Goal: Task Accomplishment & Management: Complete application form

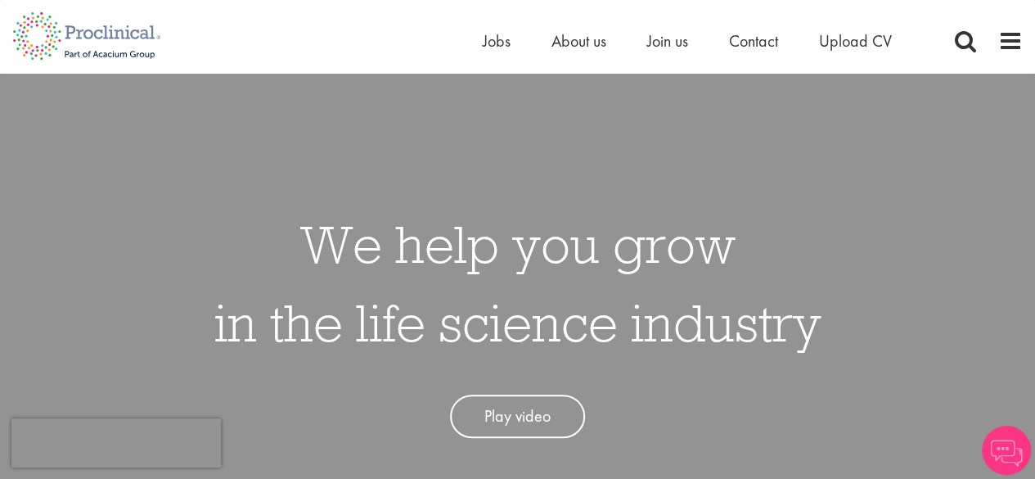
click at [494, 431] on link "Play video" at bounding box center [517, 415] width 135 height 43
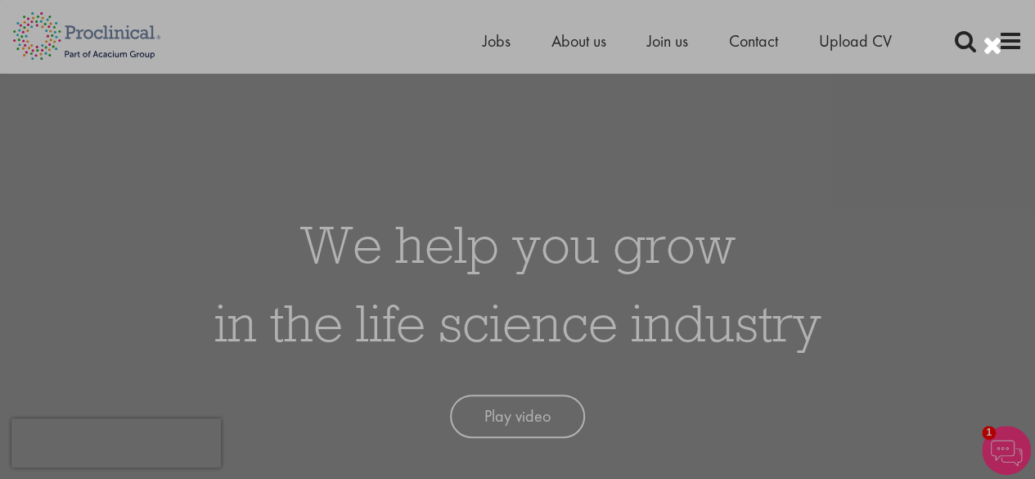
click at [70, 316] on div at bounding box center [517, 239] width 1035 height 479
click at [881, 128] on div at bounding box center [517, 239] width 1035 height 479
click at [996, 49] on div at bounding box center [993, 46] width 20 height 27
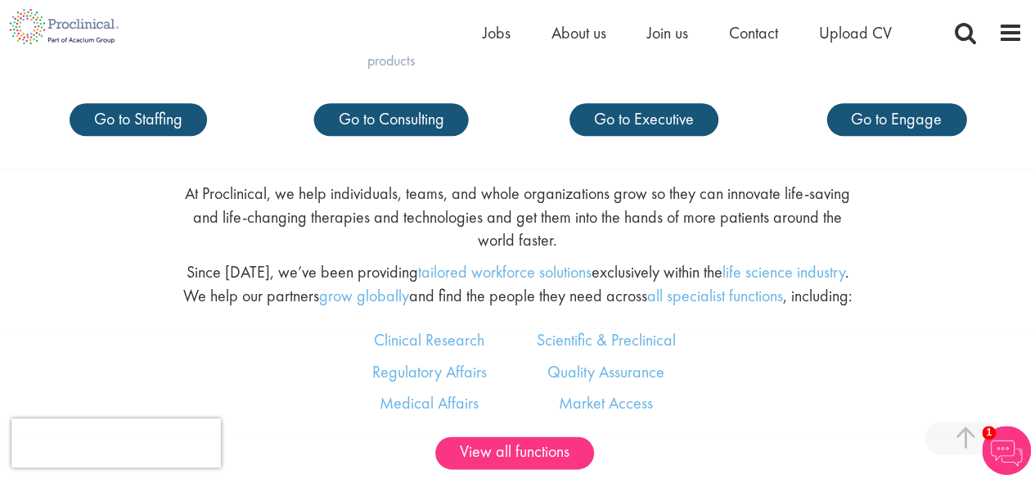
scroll to position [775, 0]
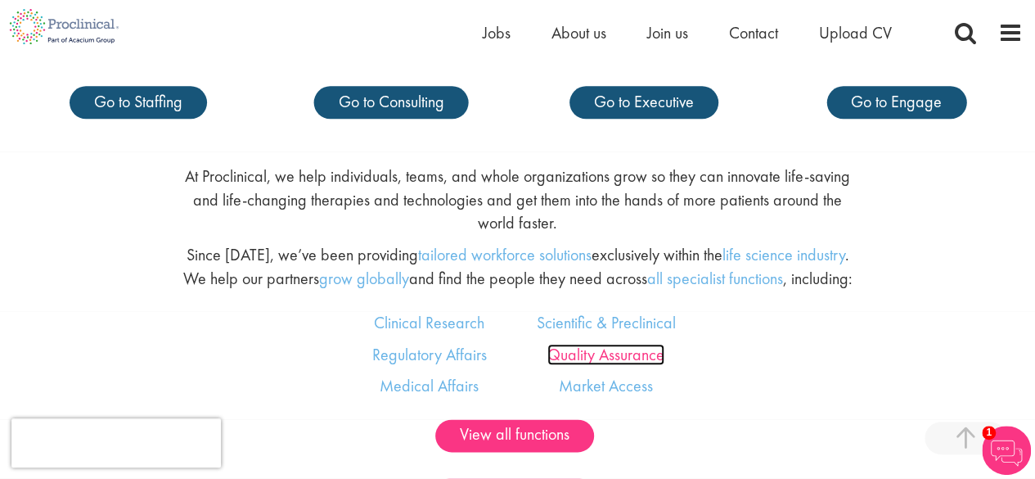
click at [649, 355] on link "Quality Assurance" at bounding box center [605, 354] width 117 height 21
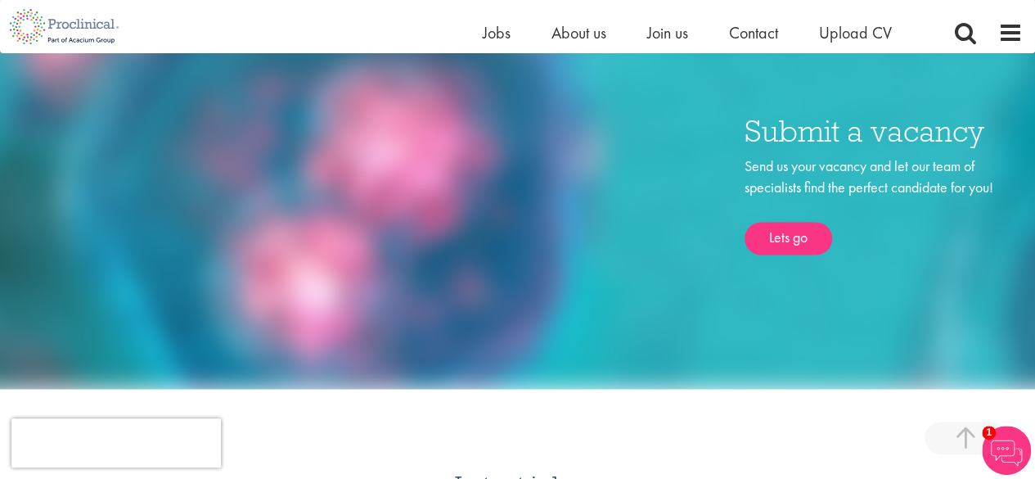
scroll to position [1367, 0]
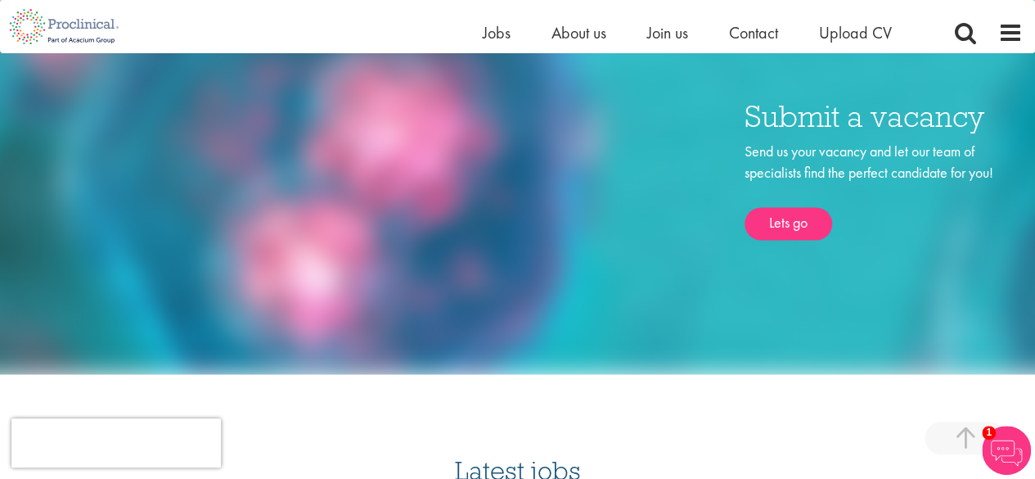
drag, startPoint x: 1039, startPoint y: 64, endPoint x: 1034, endPoint y: 269, distance: 205.5
click at [1034, 269] on html "This website uses cookies. By continuing to use this site, you are giving your …" at bounding box center [517, 132] width 1035 height 2999
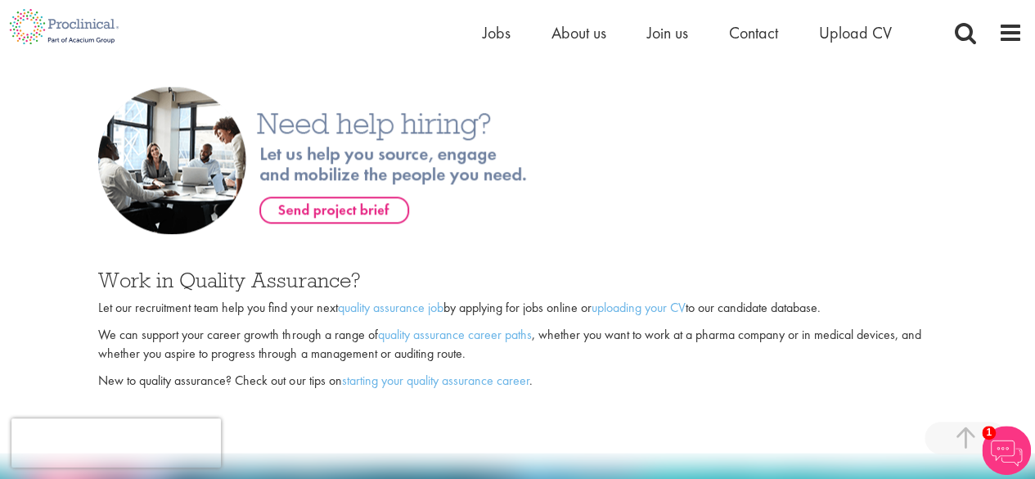
scroll to position [884, 0]
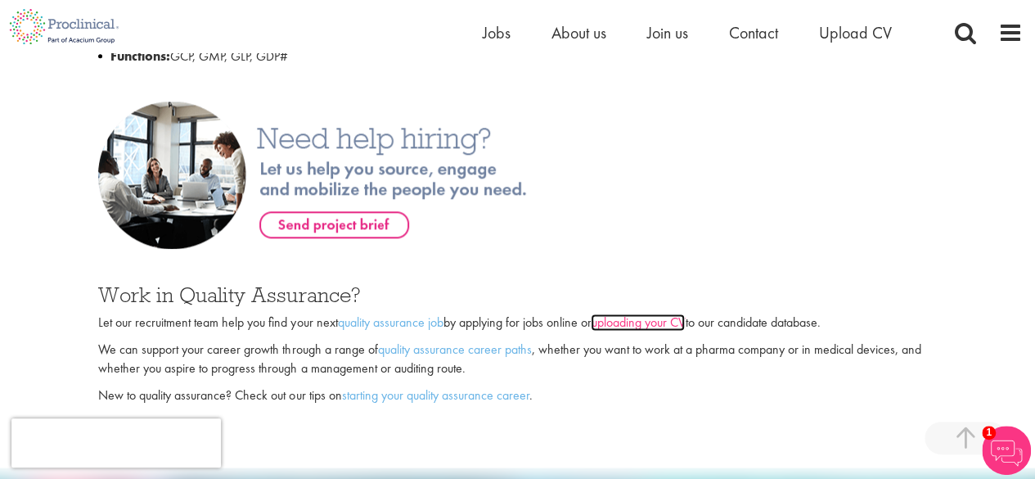
click at [659, 327] on link "uploading your CV" at bounding box center [638, 321] width 94 height 17
click at [496, 38] on span "Jobs" at bounding box center [497, 32] width 28 height 21
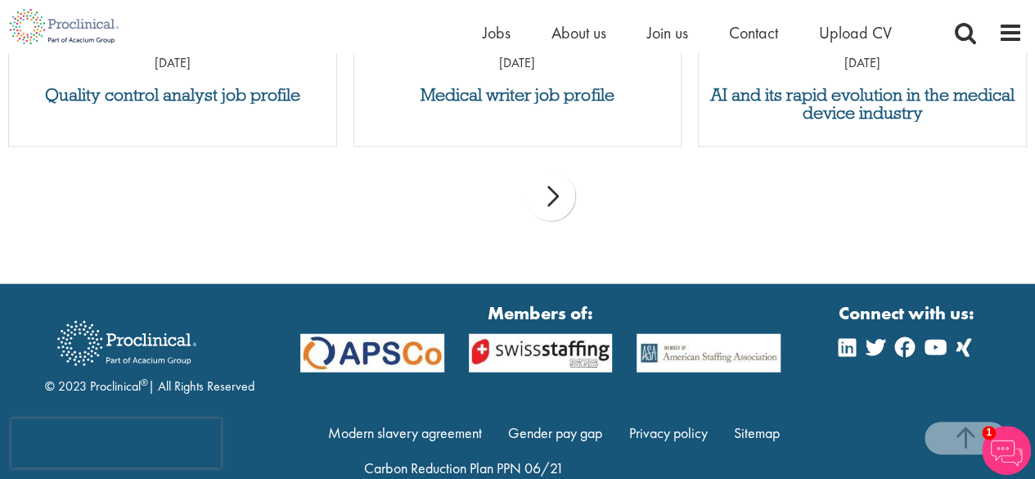
scroll to position [1901, 0]
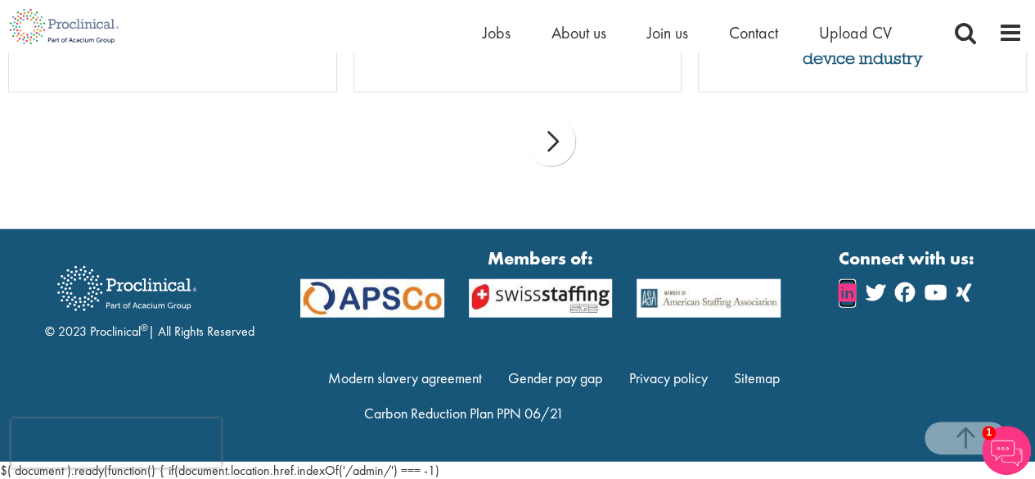
click at [851, 284] on icon at bounding box center [847, 292] width 17 height 20
click at [845, 284] on icon at bounding box center [847, 292] width 17 height 20
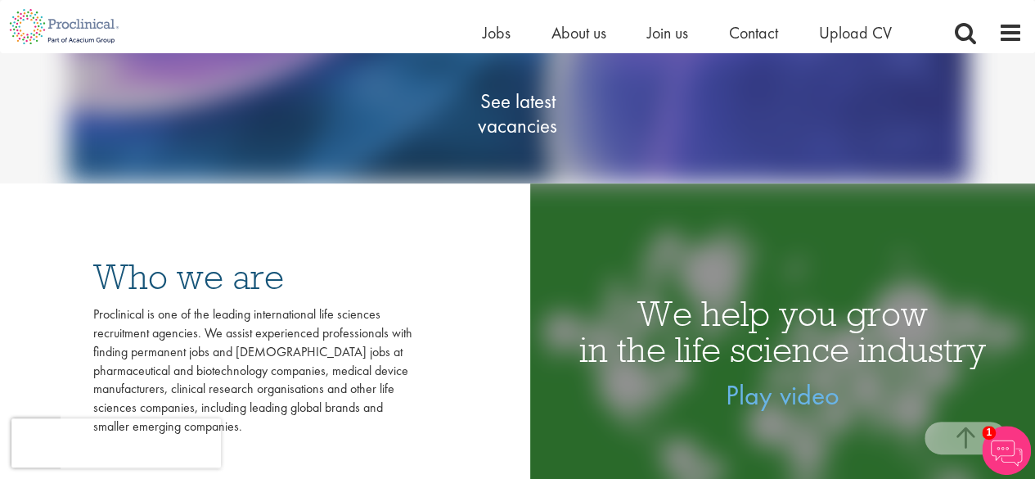
scroll to position [225, 0]
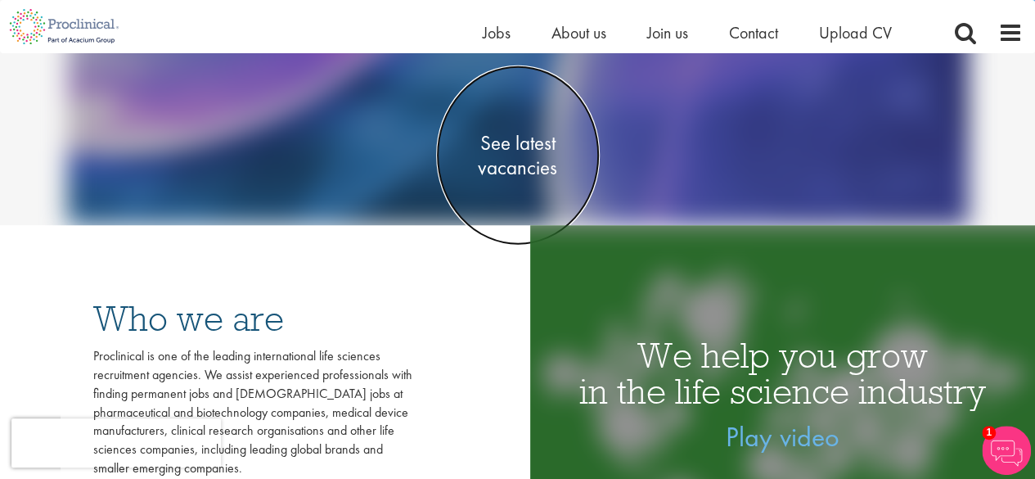
click at [558, 180] on link "See latest vacancies" at bounding box center [518, 155] width 164 height 180
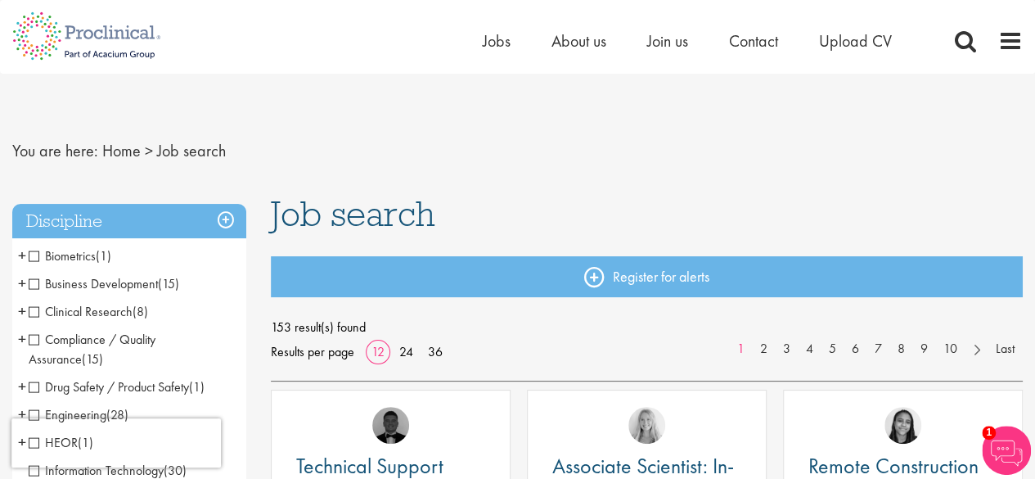
click at [35, 339] on span "Compliance / Quality Assurance" at bounding box center [92, 349] width 127 height 37
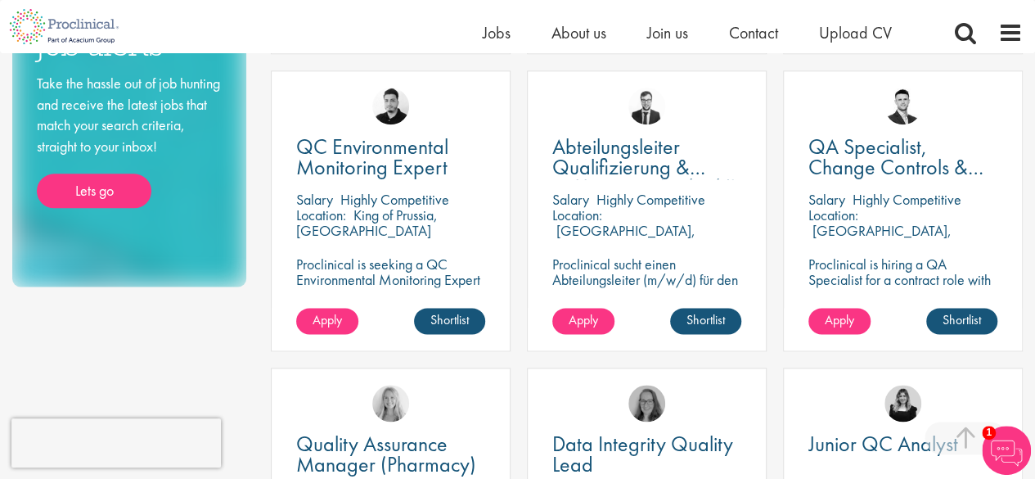
scroll to position [899, 0]
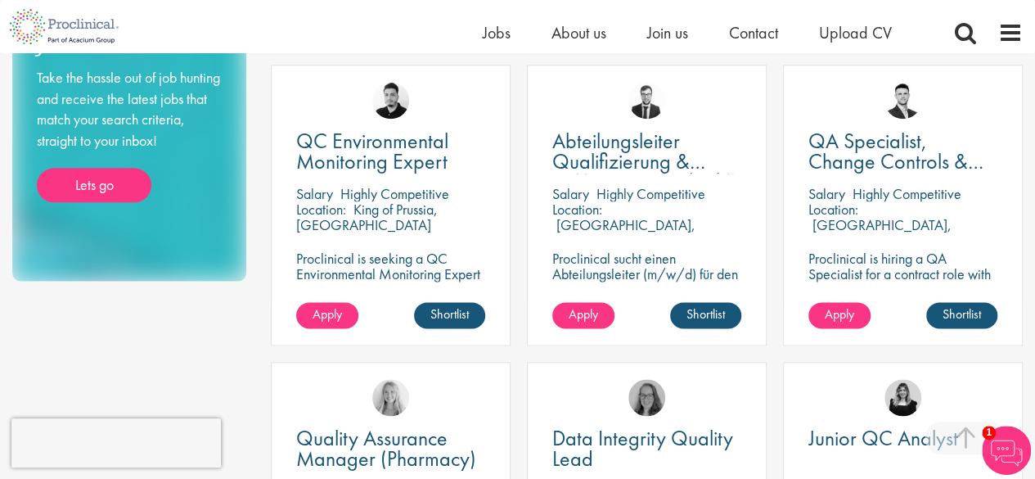
drag, startPoint x: 0, startPoint y: 0, endPoint x: 1042, endPoint y: 229, distance: 1066.7
click at [1034, 229] on html "This website uses cookies. By continuing to use this site, you are giving your …" at bounding box center [517, 321] width 1035 height 2440
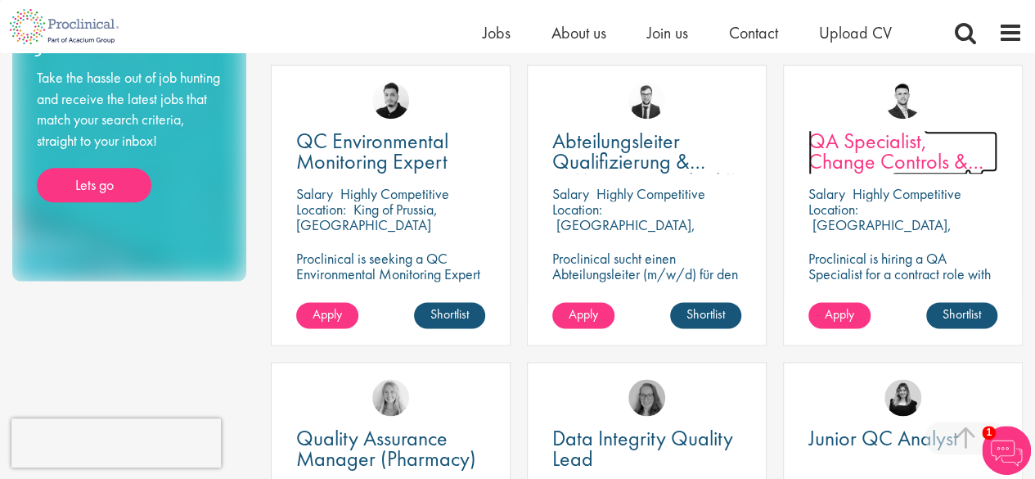
click at [893, 158] on span "QA Specialist, Change Controls & Deviations" at bounding box center [896, 161] width 175 height 69
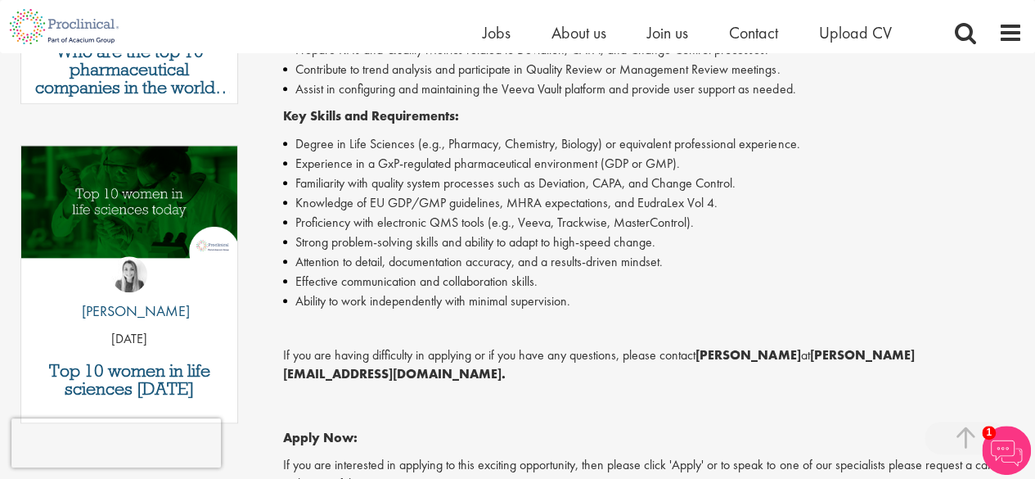
scroll to position [677, 0]
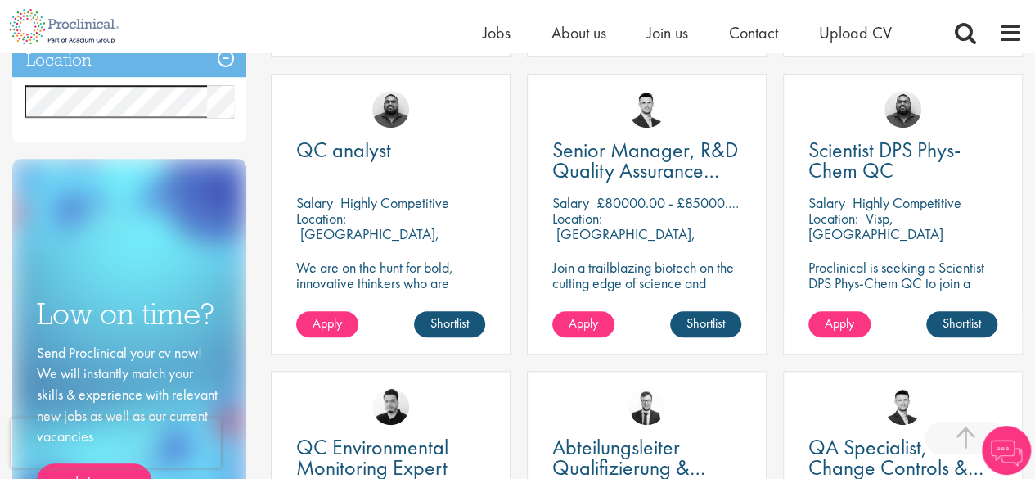
scroll to position [589, 0]
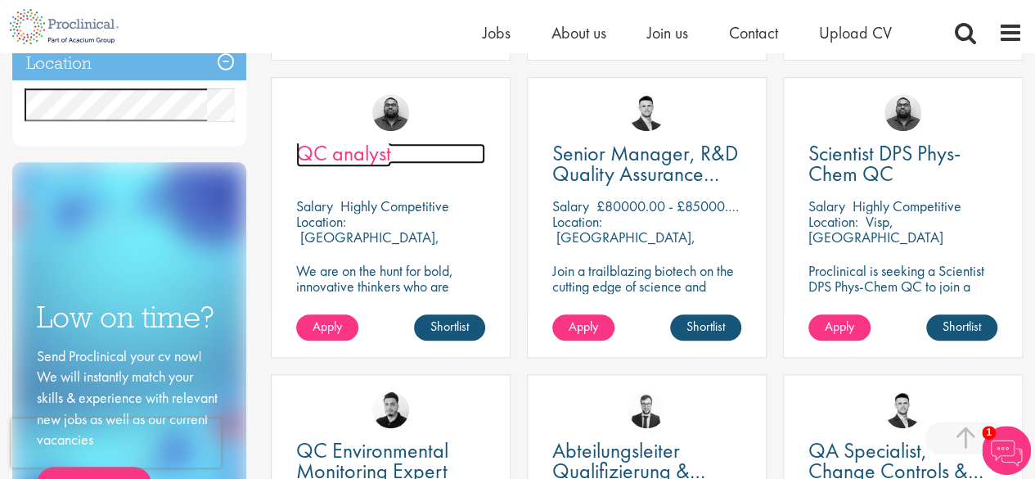
click at [349, 153] on span "QC analyst" at bounding box center [343, 153] width 95 height 28
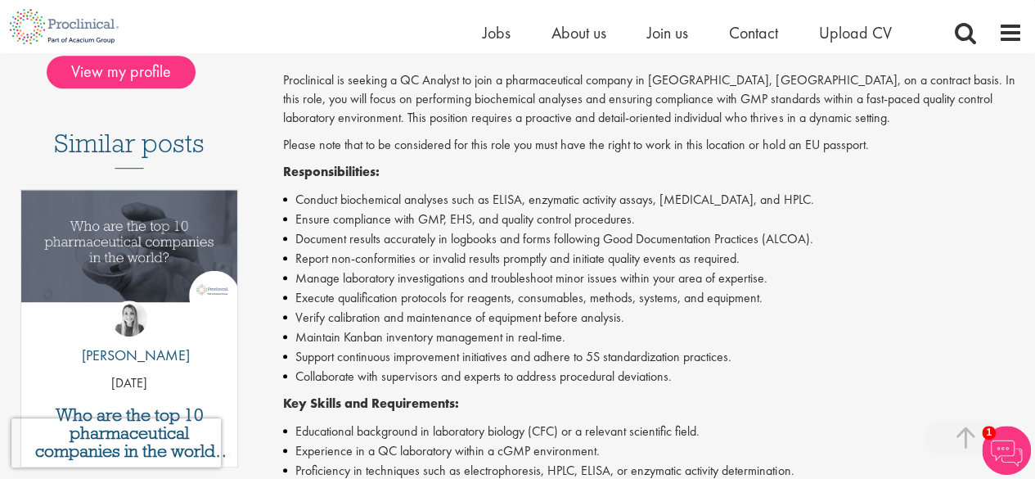
scroll to position [408, 0]
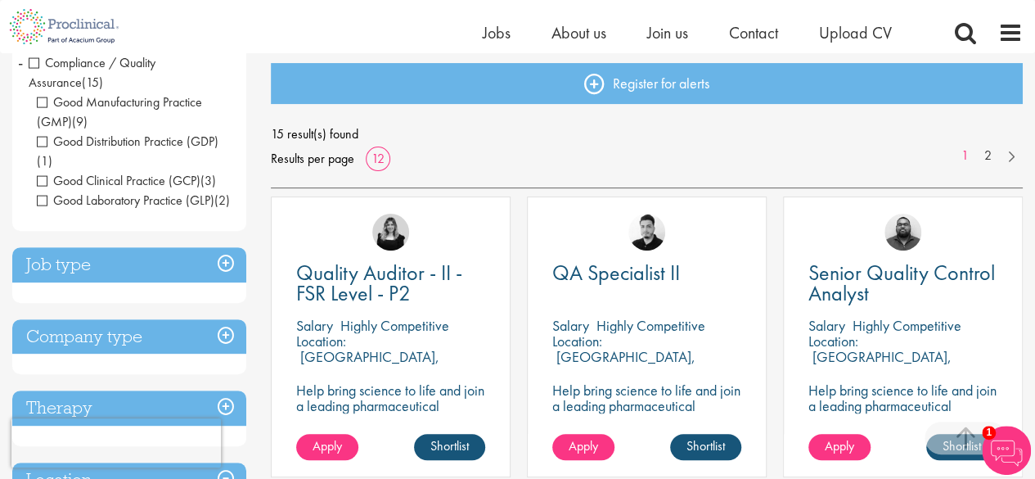
scroll to position [392, 0]
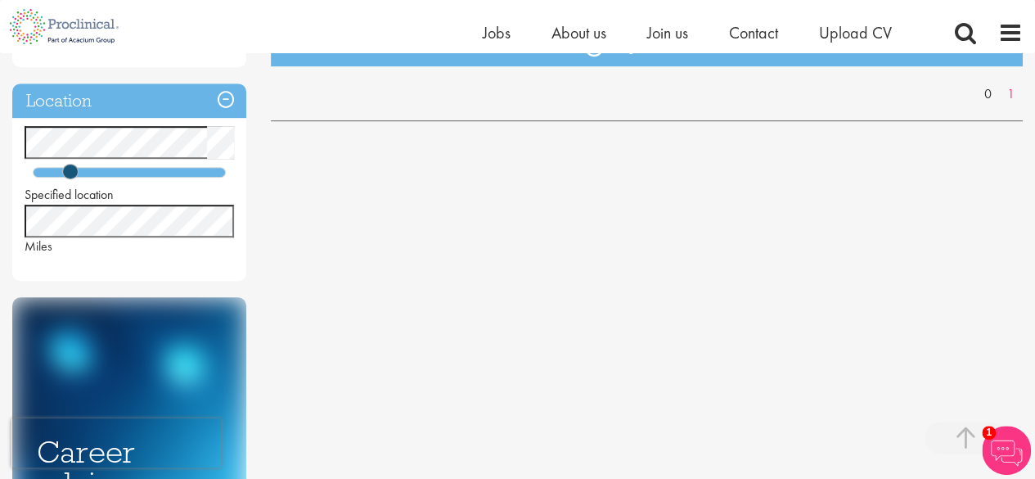
scroll to position [388, 0]
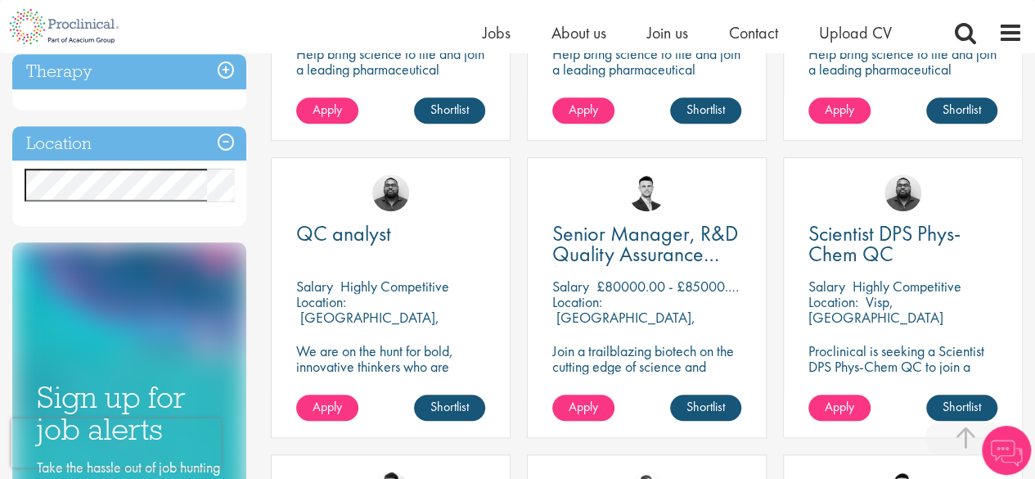
scroll to position [518, 0]
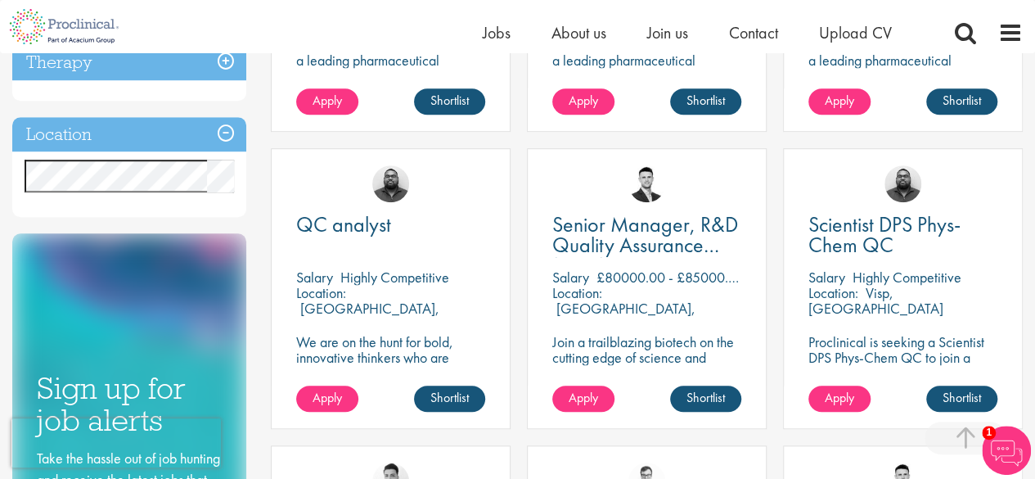
click at [265, 209] on div "QC analyst Salary Highly Competitive Location: Neuchâtel, Switzerland We are on…" at bounding box center [391, 296] width 256 height 297
click at [263, 201] on div "QC analyst Salary Highly Competitive Location: Neuchâtel, Switzerland We are on…" at bounding box center [391, 296] width 256 height 297
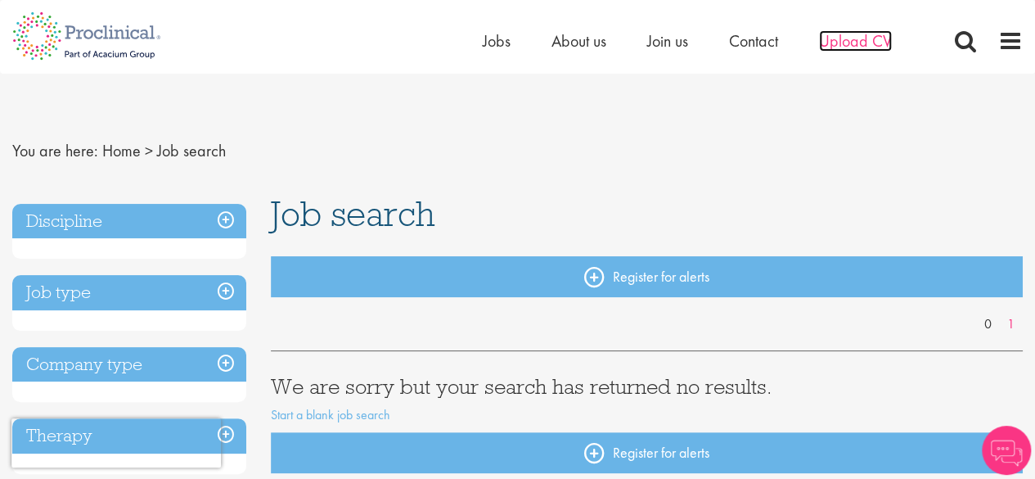
click at [843, 44] on span "Upload CV" at bounding box center [855, 40] width 73 height 21
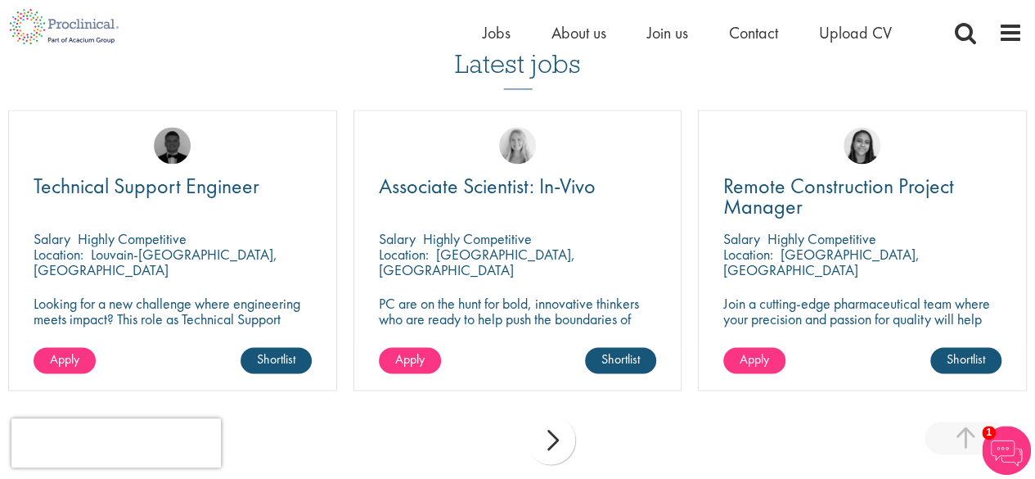
scroll to position [1154, 0]
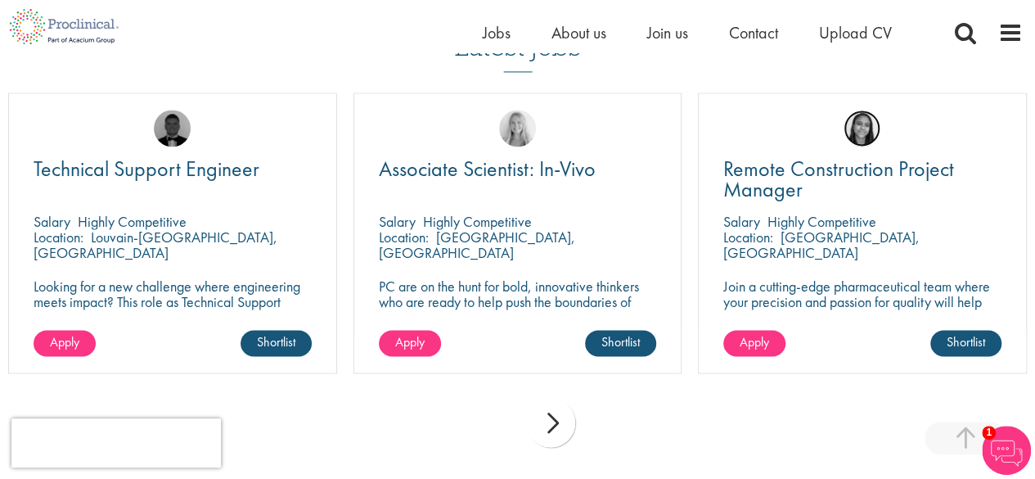
click at [867, 137] on img at bounding box center [862, 128] width 37 height 37
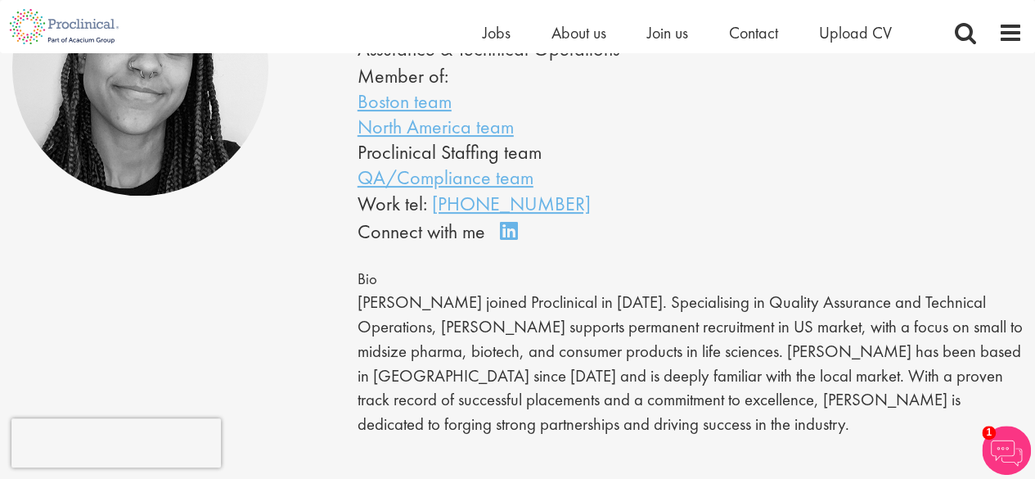
scroll to position [246, 0]
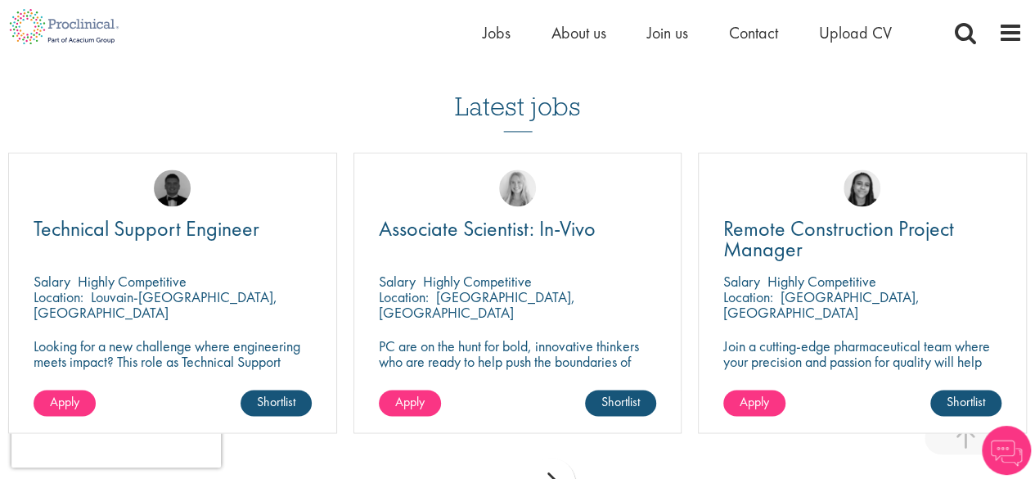
scroll to position [1262, 0]
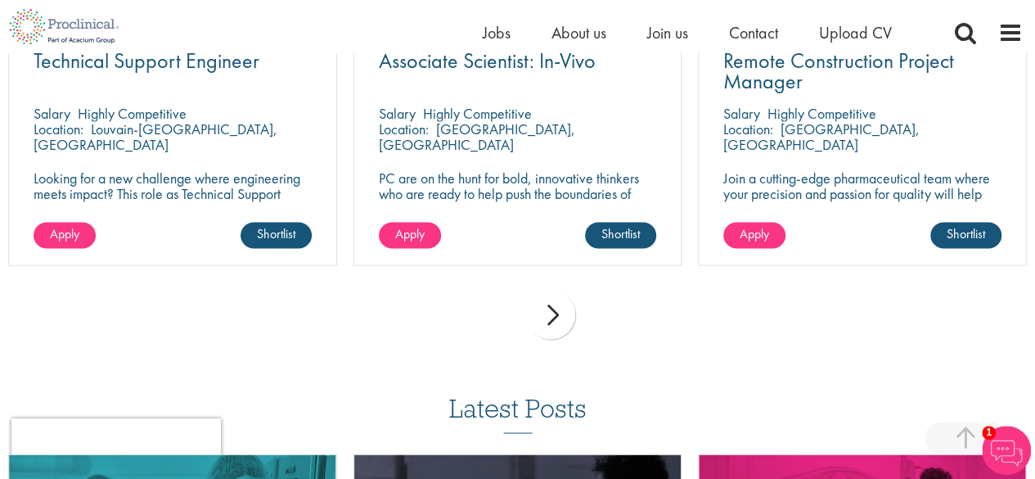
click at [556, 327] on div "next" at bounding box center [550, 314] width 49 height 49
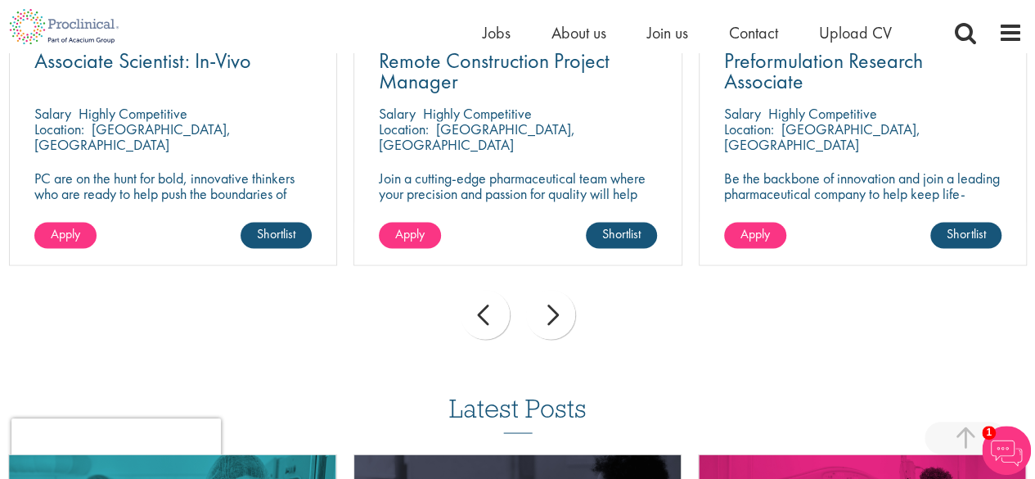
click at [544, 317] on div "next" at bounding box center [550, 314] width 49 height 49
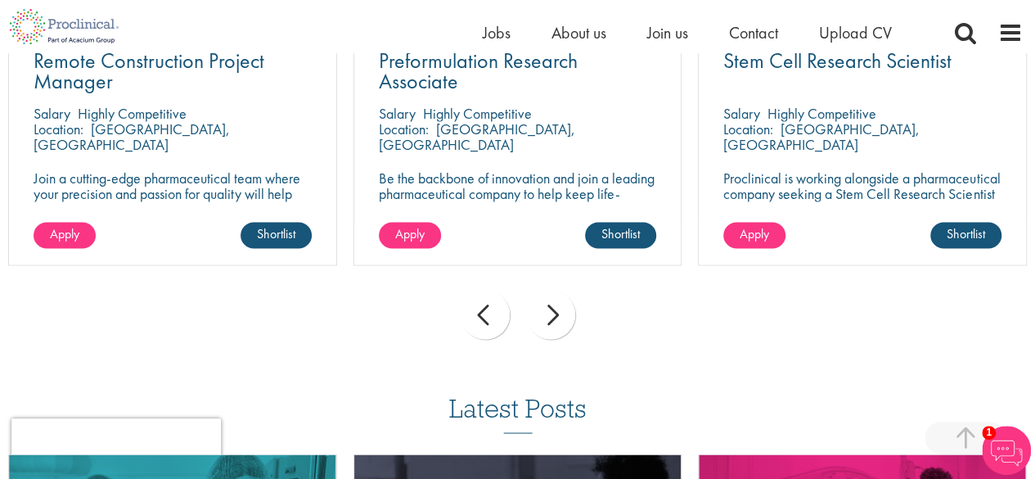
click at [544, 317] on div "next" at bounding box center [550, 314] width 49 height 49
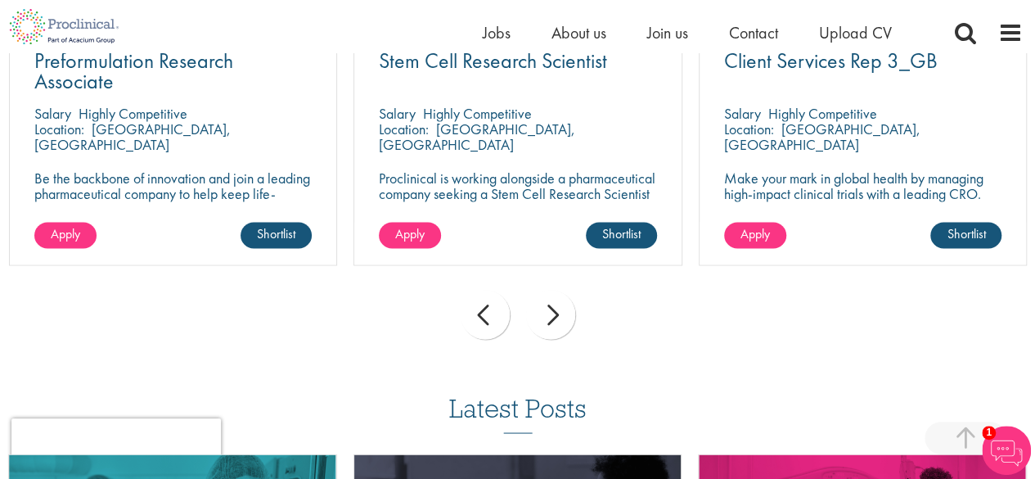
click at [544, 317] on div "next" at bounding box center [550, 314] width 49 height 49
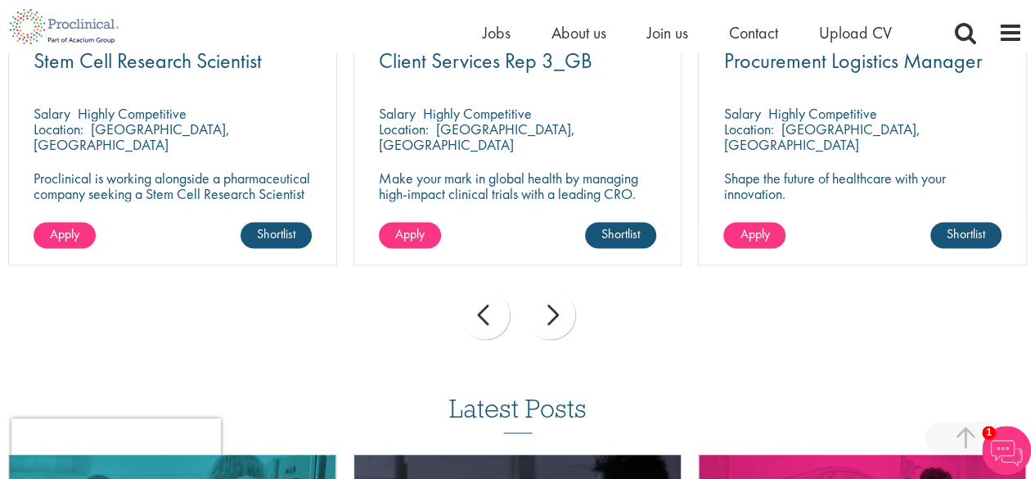
click at [544, 317] on div "next" at bounding box center [550, 314] width 49 height 49
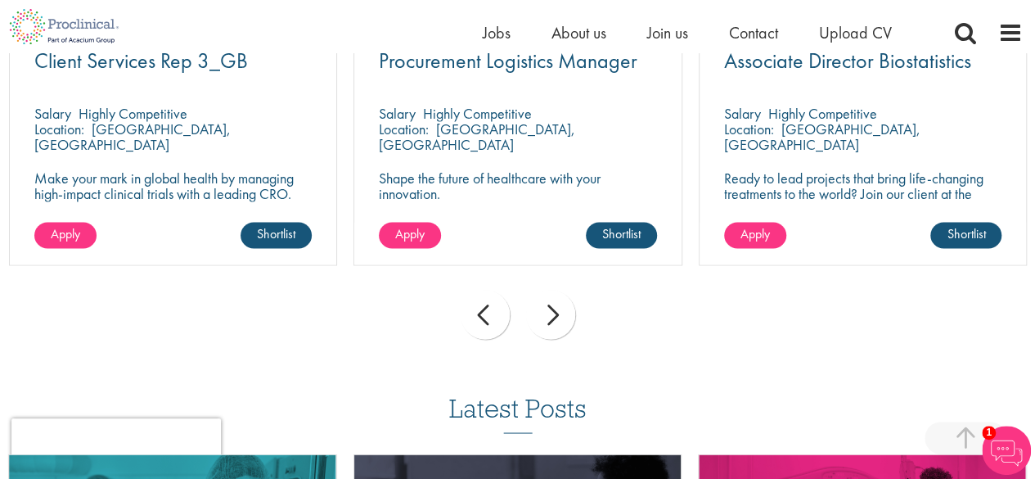
click at [544, 317] on div "next" at bounding box center [550, 314] width 49 height 49
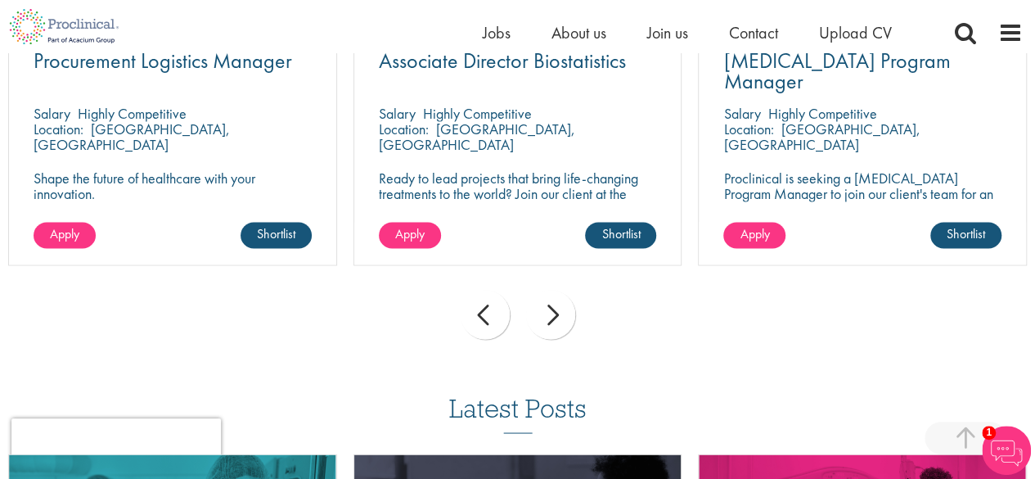
click at [544, 317] on div "next" at bounding box center [550, 314] width 49 height 49
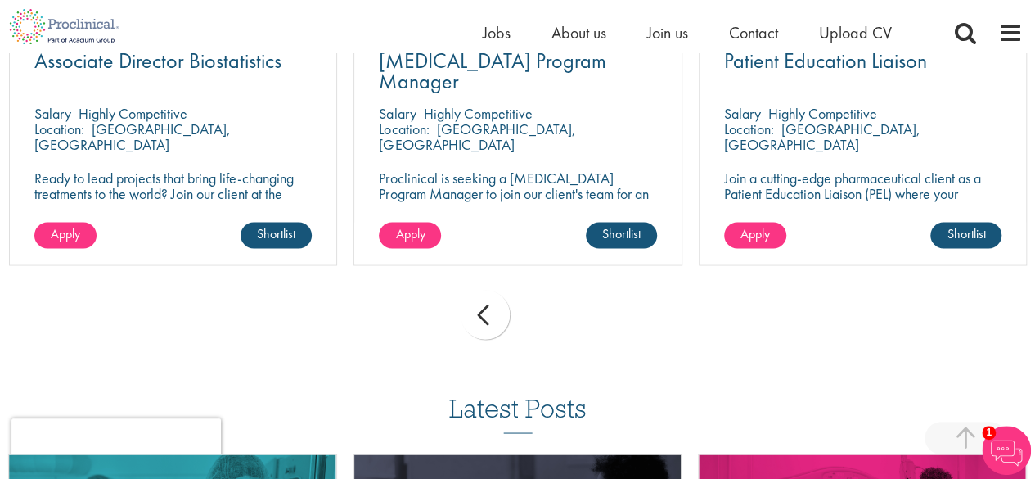
click at [544, 317] on div "prev next" at bounding box center [517, 317] width 1035 height 71
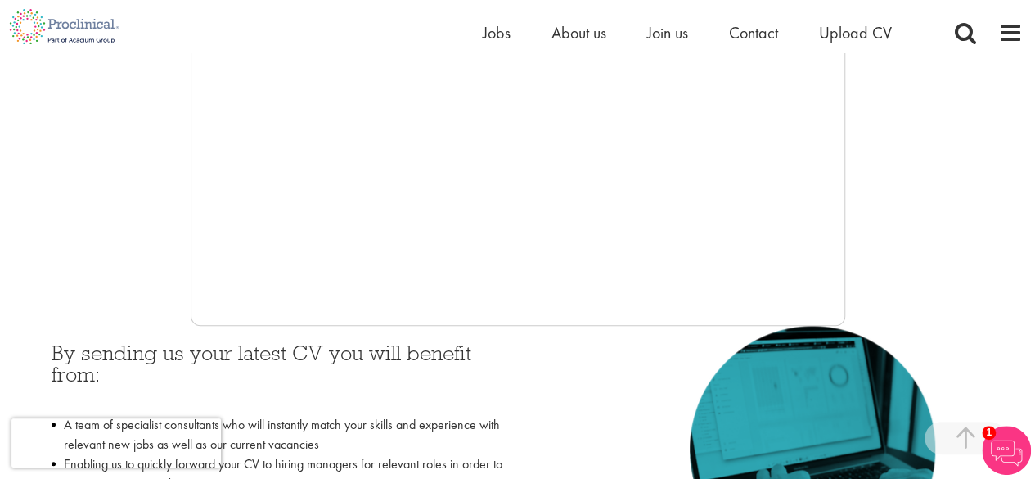
scroll to position [494, 0]
